Goal: Information Seeking & Learning: Check status

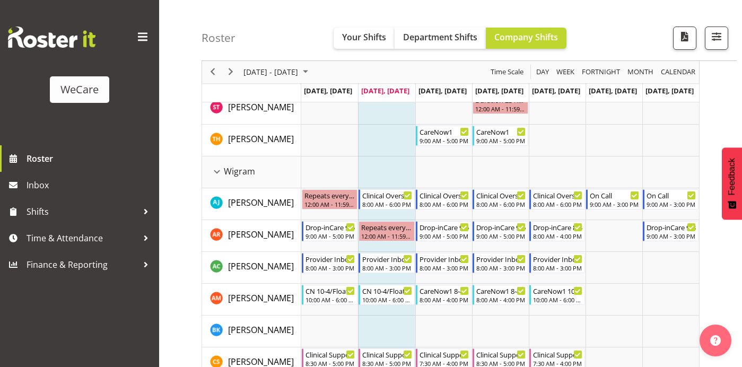
scroll to position [2410, 0]
click at [233, 70] on span "Next" at bounding box center [230, 72] width 13 height 13
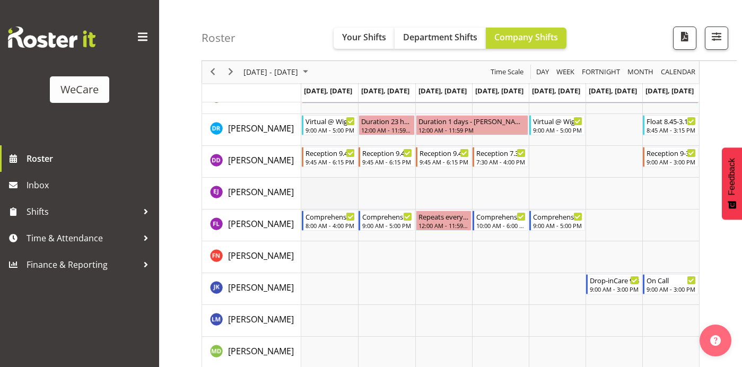
scroll to position [2819, 0]
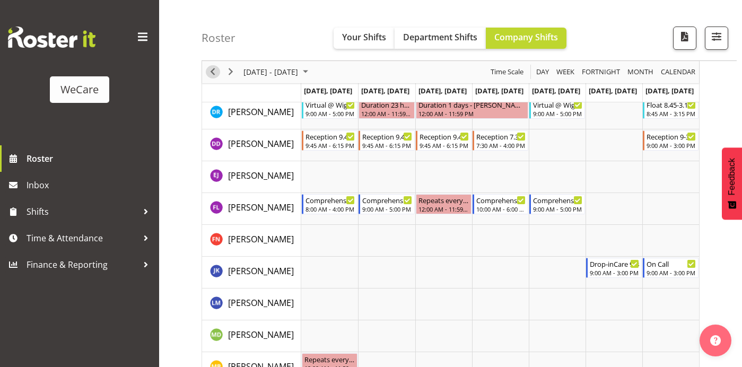
click at [213, 67] on span "Previous" at bounding box center [212, 72] width 13 height 13
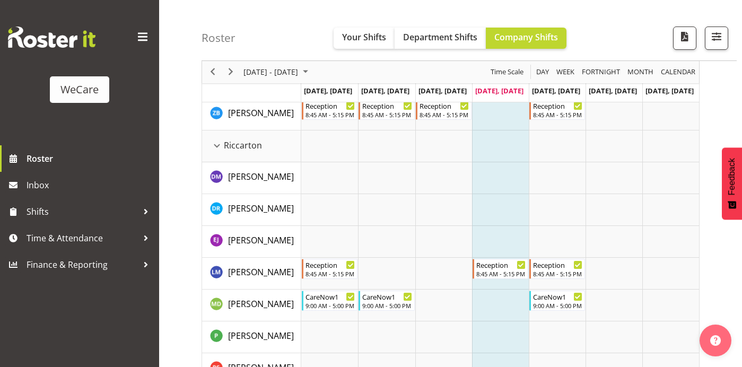
scroll to position [2119, 0]
click at [231, 70] on span "Next" at bounding box center [230, 72] width 13 height 13
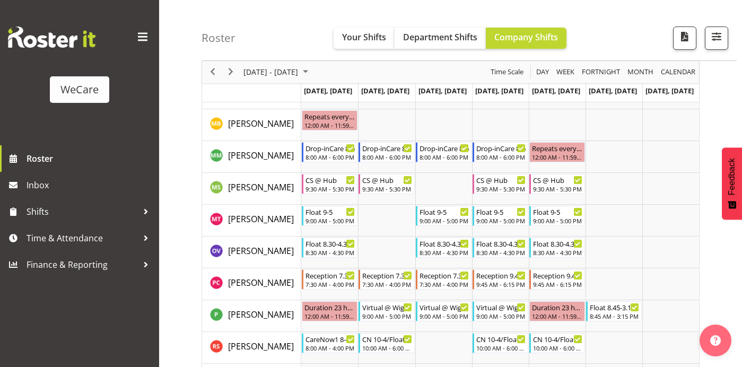
scroll to position [3322, 0]
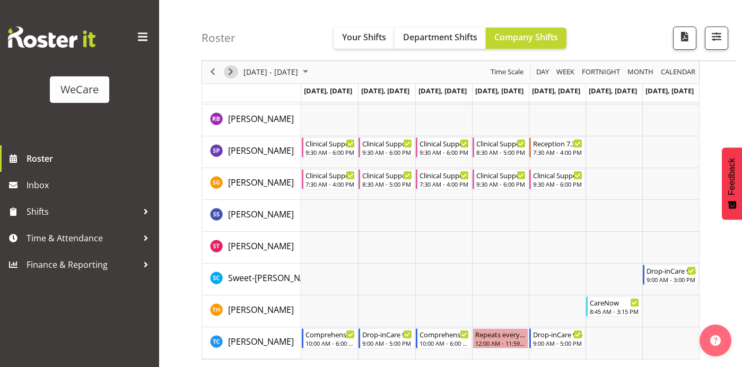
click at [232, 74] on span "Next" at bounding box center [230, 72] width 13 height 13
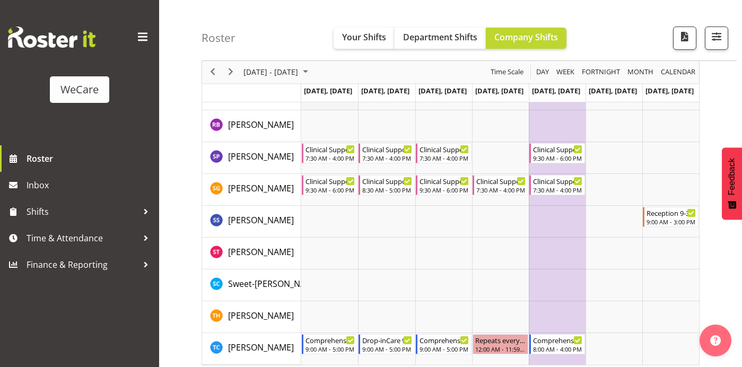
scroll to position [3322, 0]
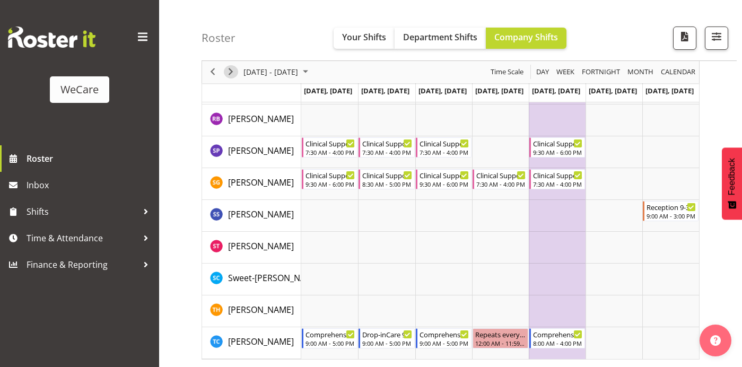
click at [233, 72] on span "Next" at bounding box center [230, 72] width 13 height 13
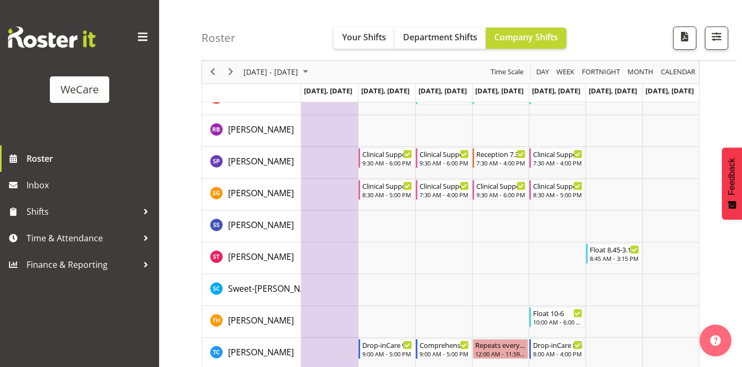
scroll to position [3404, 0]
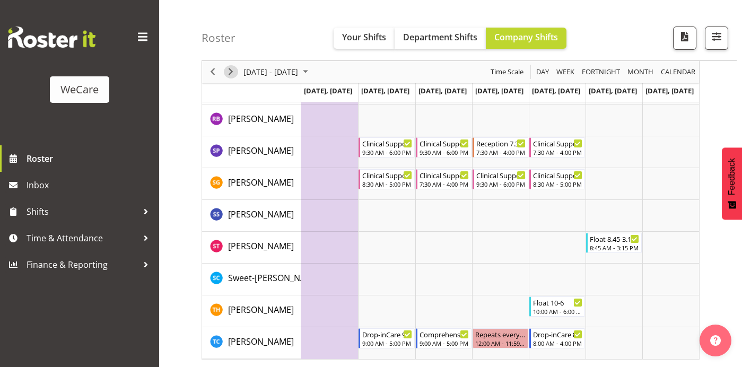
click at [231, 71] on span "Next" at bounding box center [230, 72] width 13 height 13
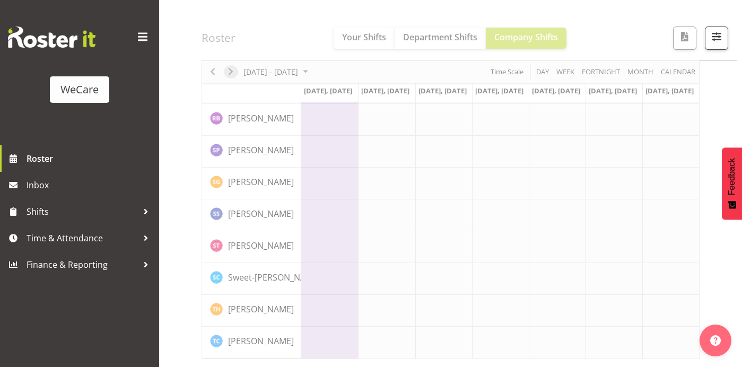
scroll to position [3322, 0]
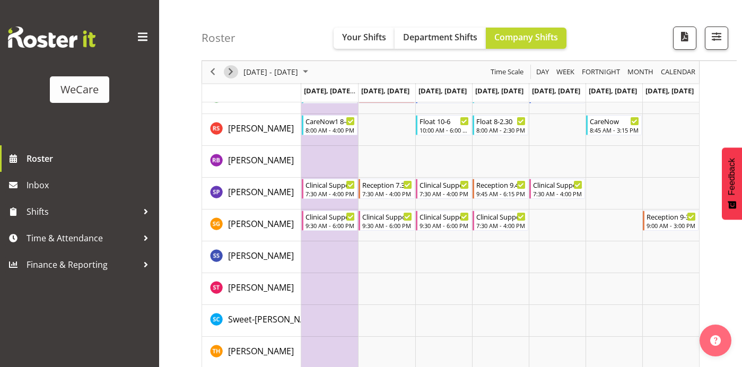
scroll to position [3363, 0]
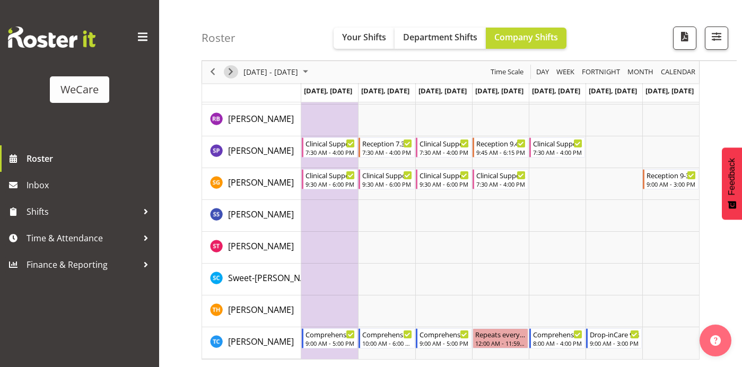
click at [232, 74] on span "Next" at bounding box center [230, 72] width 13 height 13
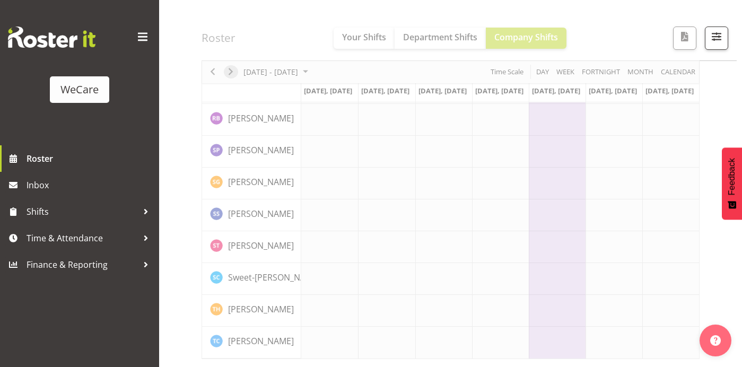
scroll to position [3322, 0]
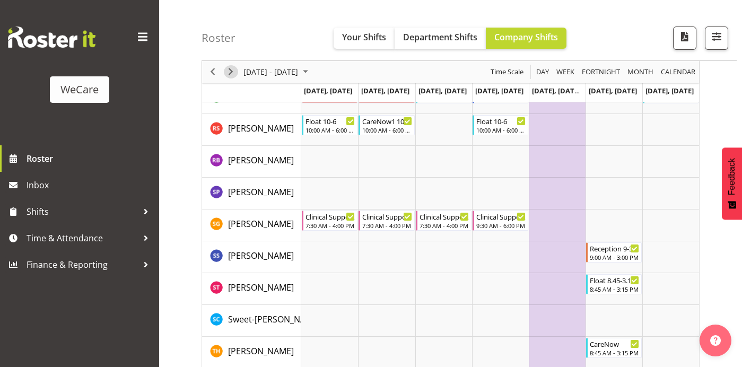
scroll to position [3363, 0]
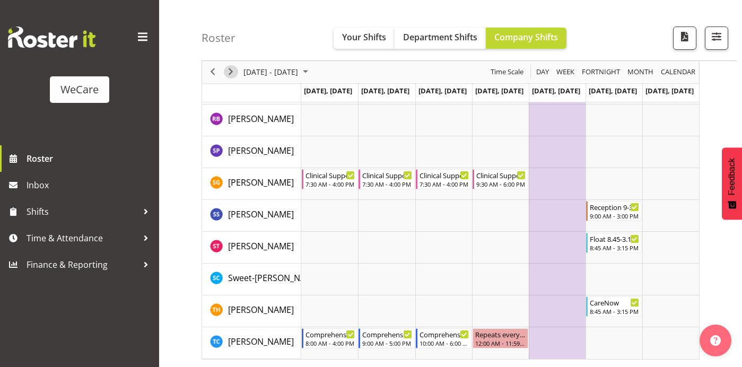
click at [230, 73] on span "Next" at bounding box center [230, 72] width 13 height 13
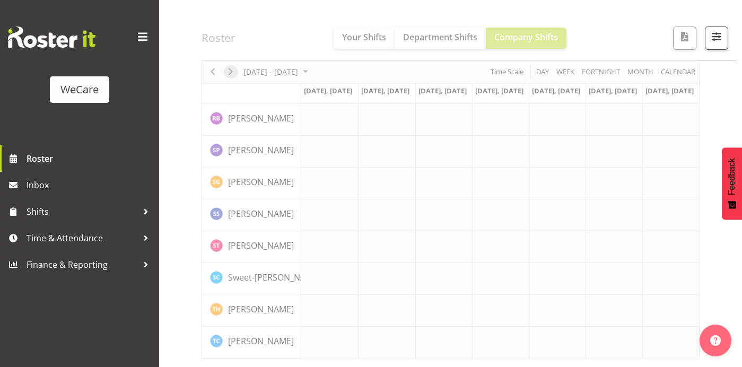
scroll to position [3322, 0]
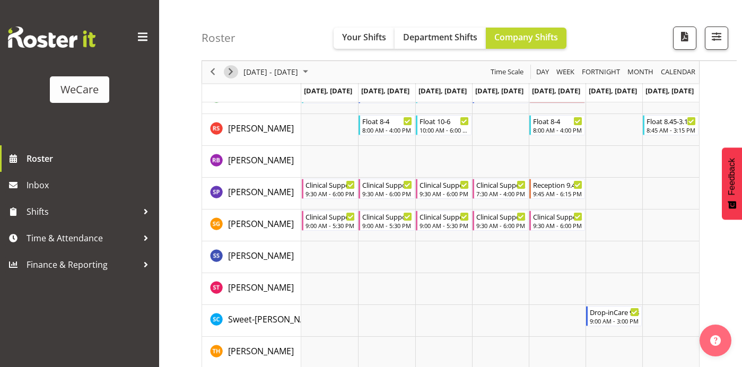
scroll to position [3363, 0]
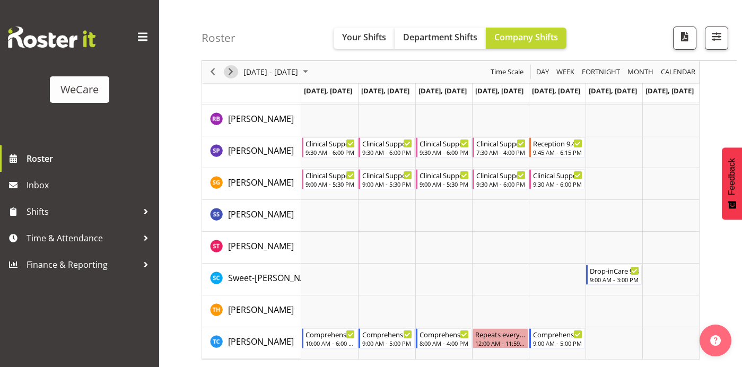
click at [230, 73] on span "Next" at bounding box center [230, 72] width 13 height 13
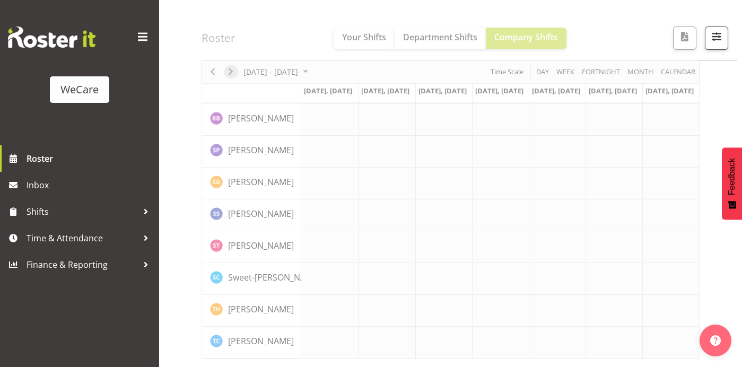
scroll to position [3322, 0]
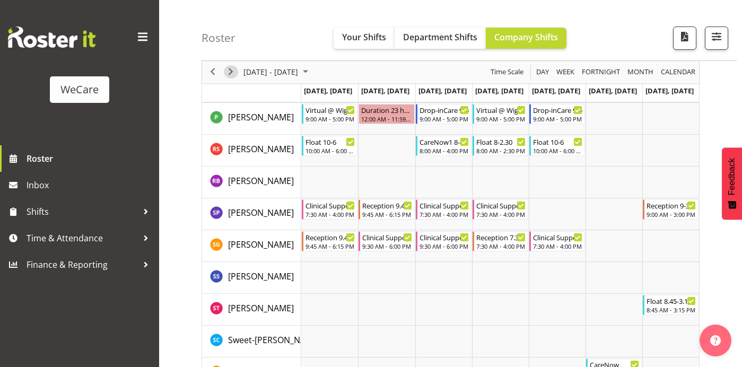
scroll to position [3363, 0]
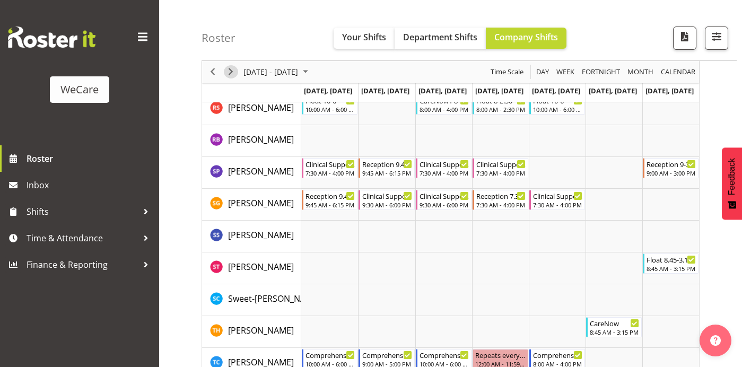
click at [230, 73] on span "Next" at bounding box center [230, 72] width 13 height 13
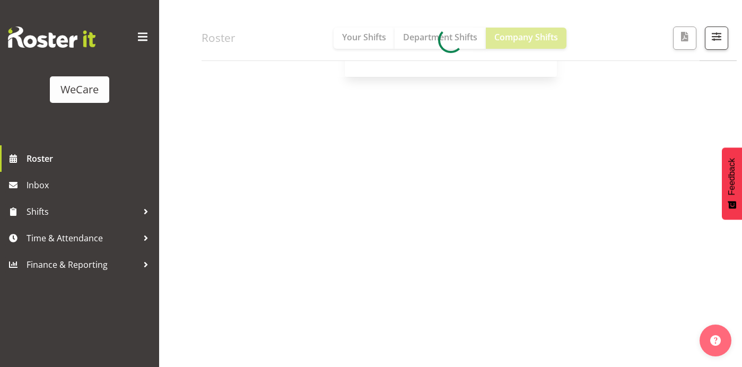
scroll to position [154, 0]
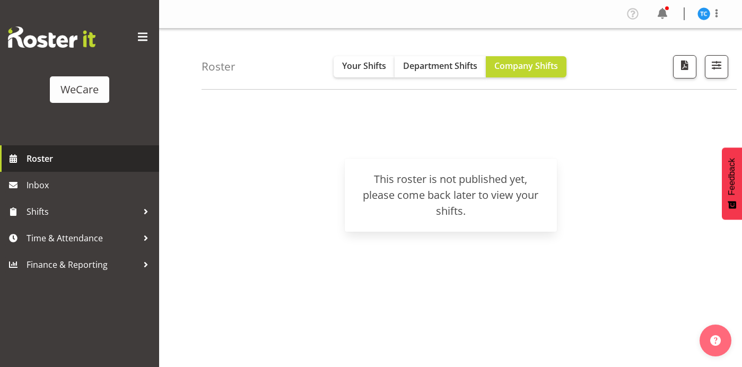
click at [45, 156] on span "Roster" at bounding box center [90, 159] width 127 height 16
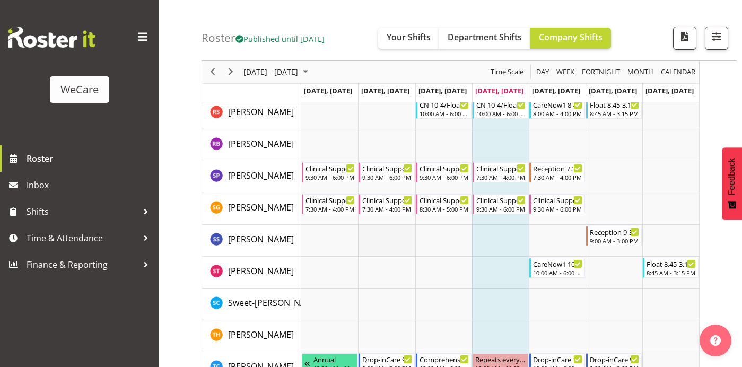
scroll to position [3322, 0]
